Goal: Task Accomplishment & Management: Manage account settings

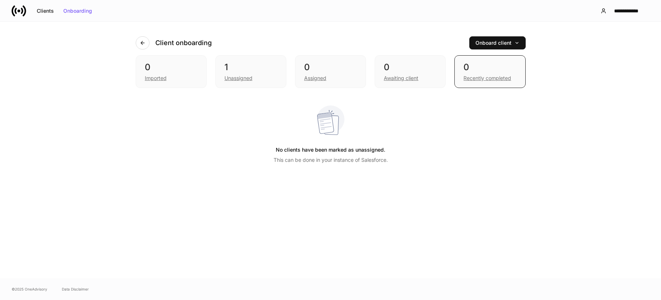
drag, startPoint x: 393, startPoint y: 199, endPoint x: 215, endPoint y: 78, distance: 215.7
click at [389, 197] on div "Client onboarding Onboard client 0 Imported 1 Unassigned 0 Assigned 0 Awaiting …" at bounding box center [330, 150] width 437 height 257
click at [147, 43] on button "button" at bounding box center [143, 42] width 14 height 13
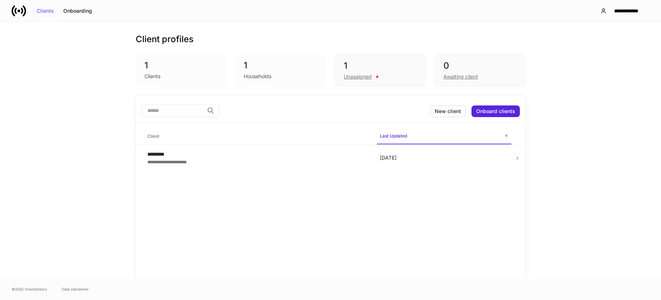
click at [40, 11] on div "Clients" at bounding box center [45, 10] width 17 height 5
click at [42, 10] on div "Clients" at bounding box center [45, 10] width 17 height 5
click at [174, 87] on div "Client profiles 1 Clients 1 Households 1 Unassigned 0 Awaiting client" at bounding box center [331, 59] width 390 height 74
click at [151, 75] on div "Clients" at bounding box center [153, 76] width 16 height 7
click at [179, 116] on input "search" at bounding box center [173, 110] width 63 height 13
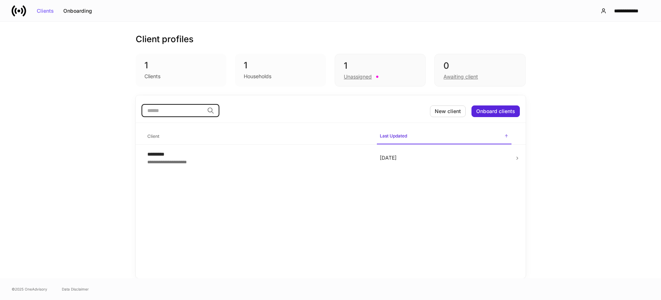
click at [261, 63] on div "1" at bounding box center [281, 66] width 74 height 12
drag, startPoint x: 196, startPoint y: 110, endPoint x: 291, endPoint y: 133, distance: 97.8
click at [198, 109] on input "search" at bounding box center [173, 110] width 63 height 13
click at [385, 134] on h6 "Last Updated" at bounding box center [393, 135] width 27 height 7
click at [432, 168] on td "[DATE]" at bounding box center [444, 158] width 141 height 27
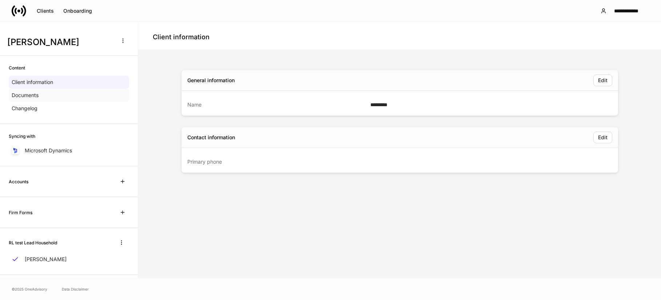
click at [41, 93] on div "Documents" at bounding box center [69, 95] width 120 height 13
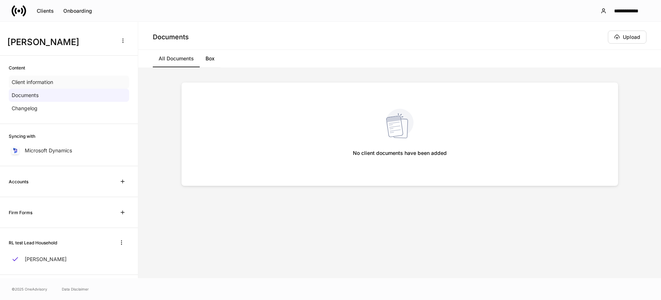
click at [53, 80] on p "Client information" at bounding box center [32, 82] width 41 height 7
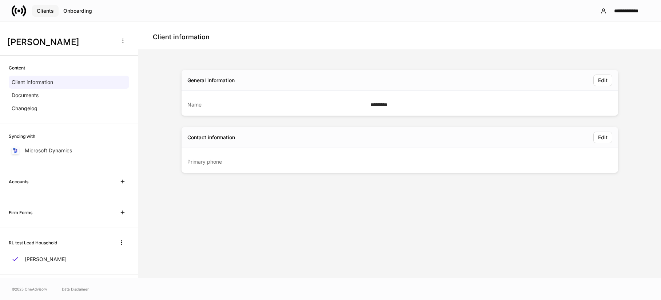
click at [40, 14] on button "Clients" at bounding box center [45, 11] width 27 height 12
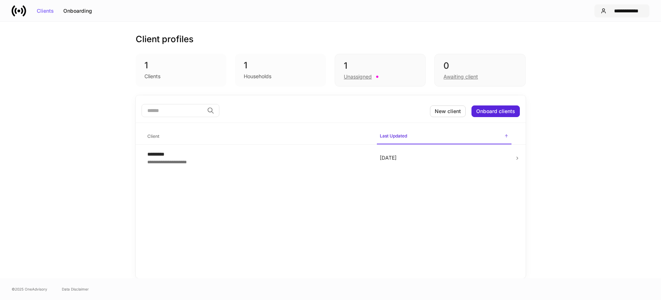
click at [622, 10] on div "**********" at bounding box center [627, 10] width 34 height 5
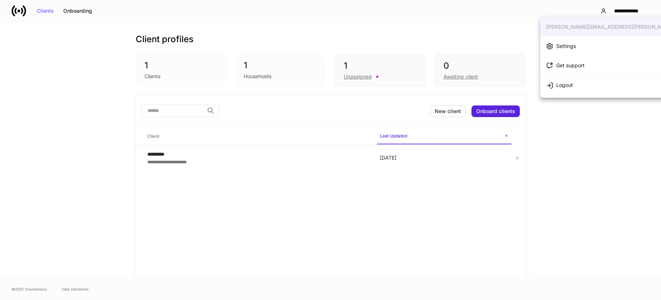
drag, startPoint x: 581, startPoint y: 184, endPoint x: 348, endPoint y: 60, distance: 264.6
click at [578, 182] on div at bounding box center [330, 150] width 661 height 300
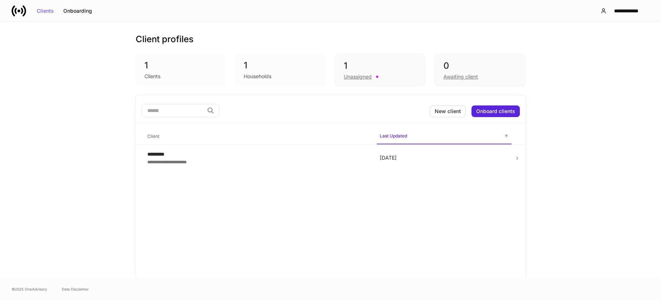
click at [263, 69] on div "1" at bounding box center [281, 66] width 74 height 12
click at [352, 77] on div "Unassigned" at bounding box center [358, 76] width 28 height 7
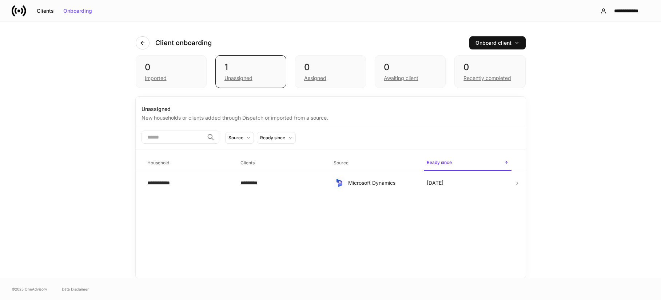
click at [29, 8] on link at bounding box center [22, 11] width 20 height 15
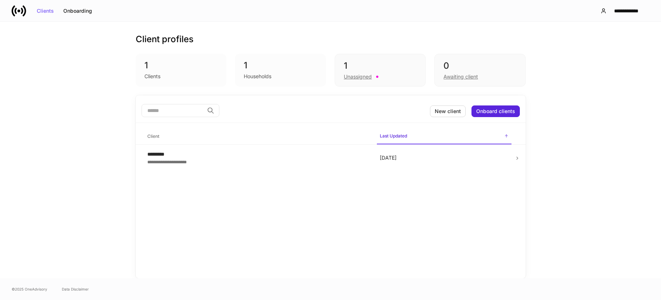
click at [590, 206] on div "**********" at bounding box center [330, 150] width 661 height 257
click at [614, 12] on div "**********" at bounding box center [627, 10] width 34 height 5
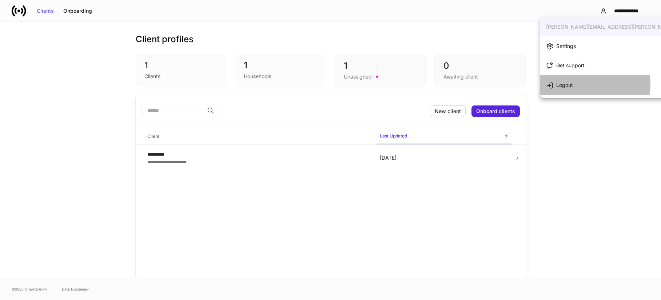
click at [558, 84] on div "Logout" at bounding box center [565, 85] width 17 height 7
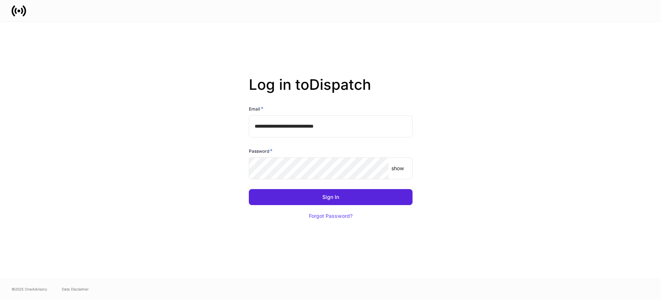
click at [545, 70] on div "**********" at bounding box center [330, 150] width 437 height 257
